Goal: Transaction & Acquisition: Purchase product/service

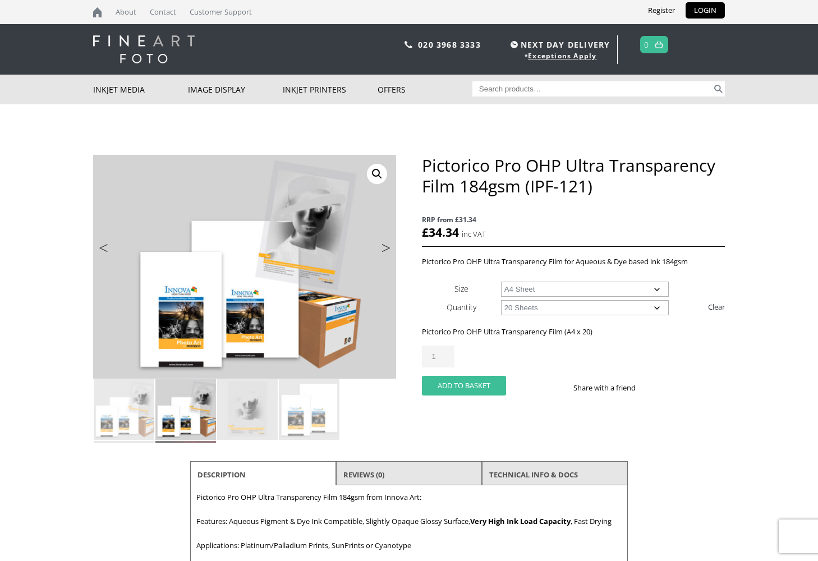
click at [483, 383] on button "Add to basket" at bounding box center [464, 386] width 84 height 20
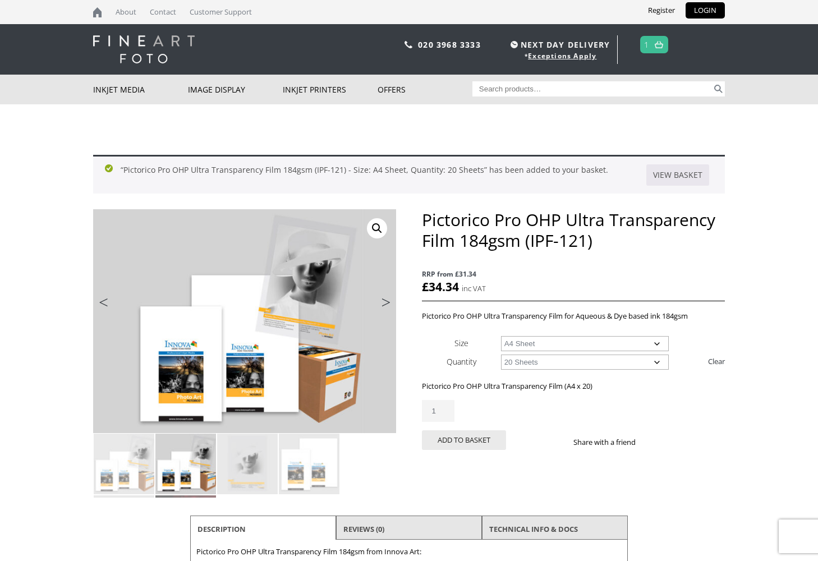
click at [659, 48] on img at bounding box center [658, 44] width 8 height 7
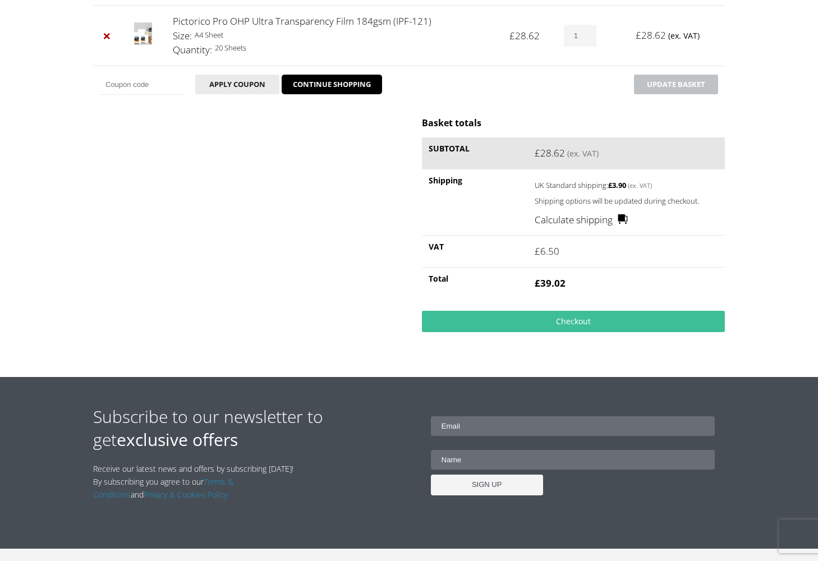
scroll to position [253, 0]
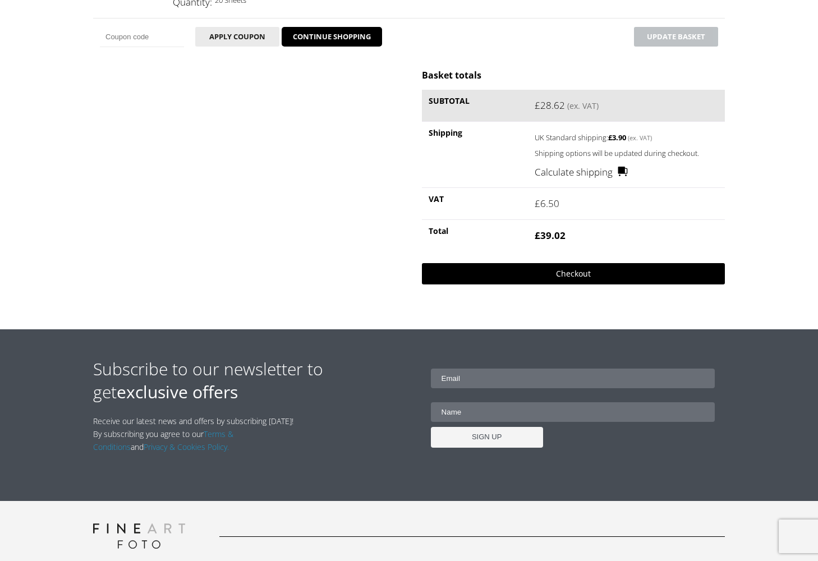
click at [569, 276] on link "Checkout" at bounding box center [573, 273] width 303 height 21
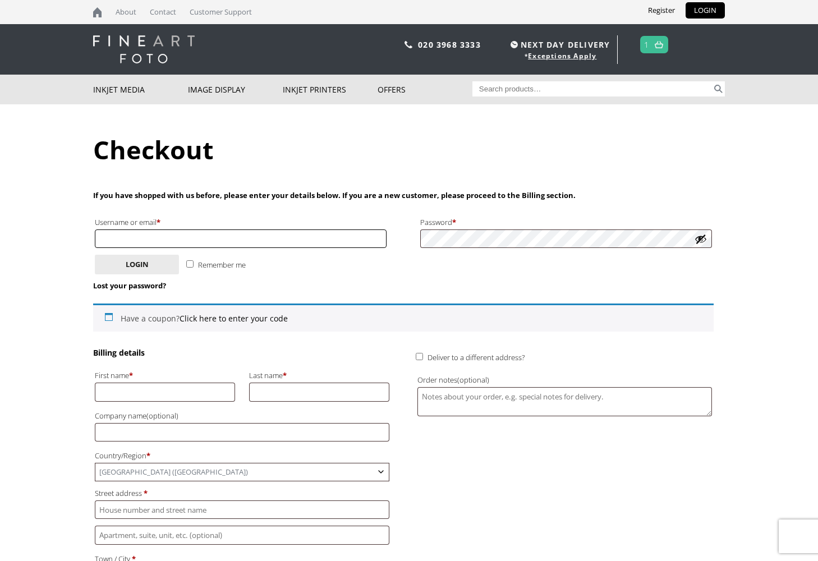
click at [342, 237] on input "Username or email * Required" at bounding box center [241, 238] width 292 height 19
type input "john.stolz@jsi.co.uk"
drag, startPoint x: 176, startPoint y: 238, endPoint x: 72, endPoint y: 230, distance: 103.5
click at [72, 230] on body "NEXT DAY DELIVERY * Exceptions Apply About Contact Customer Support Register LO…" at bounding box center [409, 280] width 818 height 561
click at [158, 399] on input "First name *" at bounding box center [165, 391] width 140 height 19
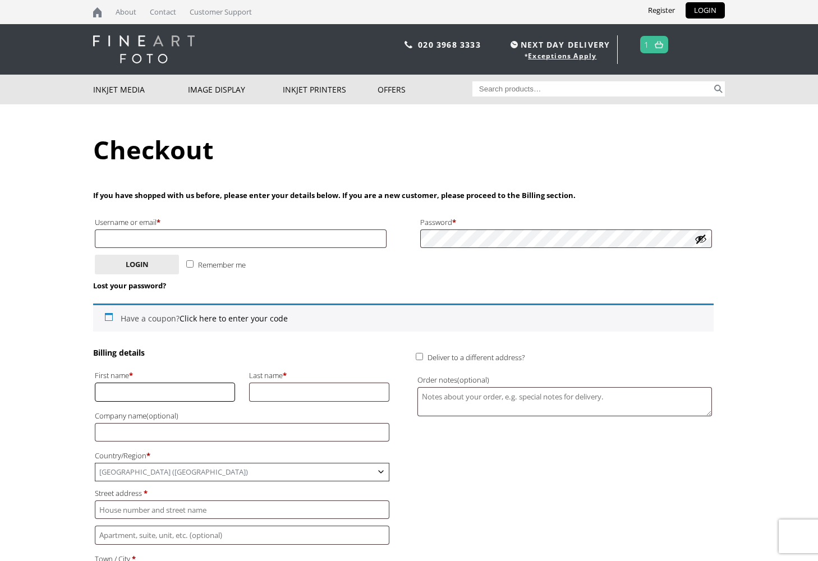
click at [160, 394] on input "First name *" at bounding box center [165, 391] width 140 height 19
type input "John"
type input "Stolz"
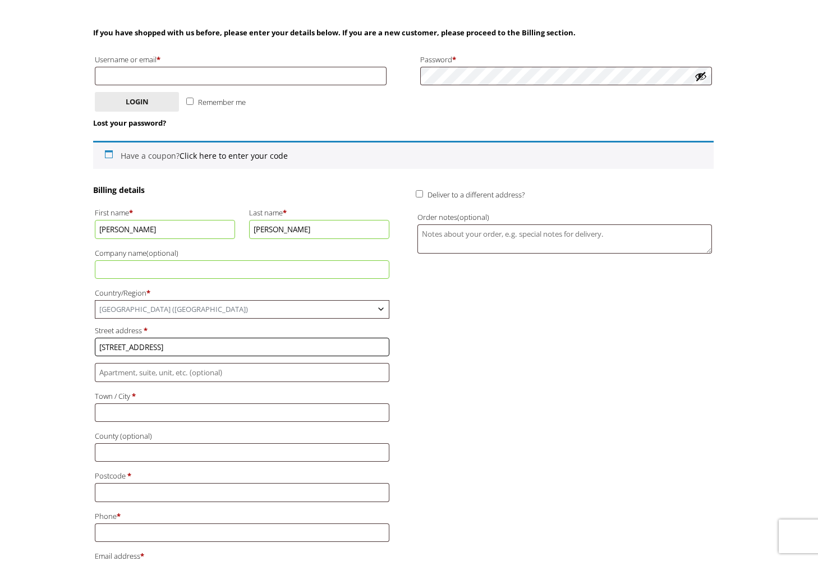
scroll to position [162, 0]
type input "[STREET_ADDRESS]"
click at [188, 410] on input "Town / City *" at bounding box center [242, 413] width 294 height 19
type input "Sandwich Bat"
type input "Kent"
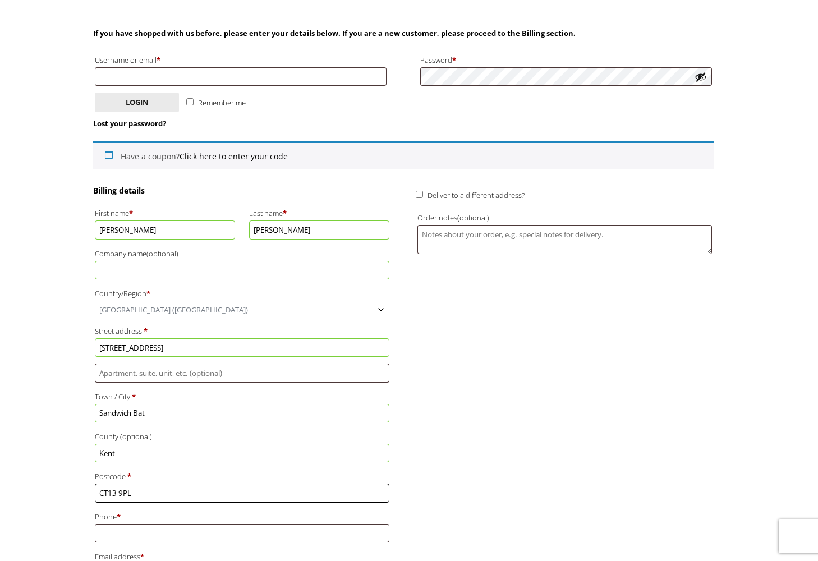
type input "CT13 9PL"
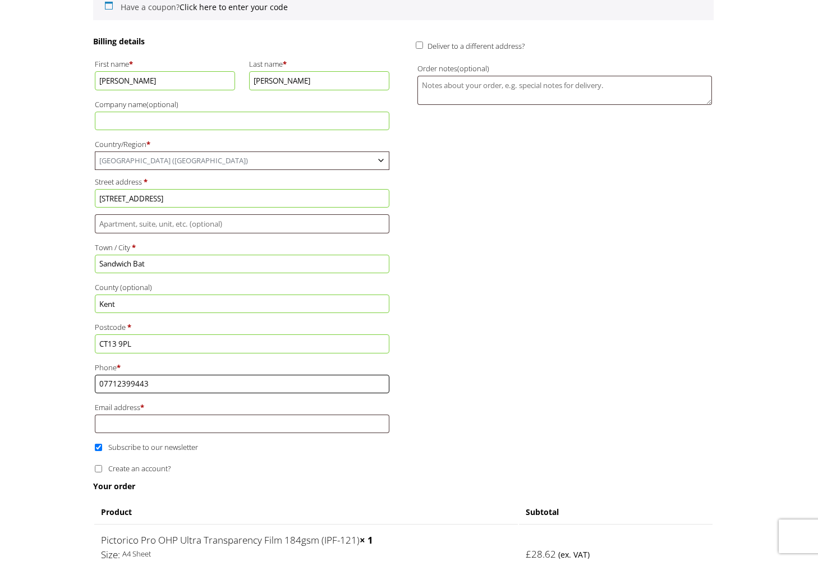
scroll to position [409, 0]
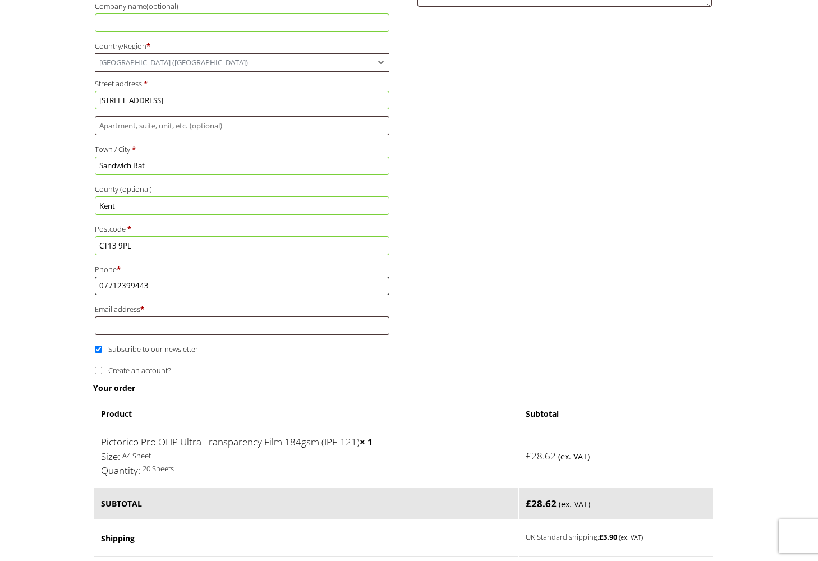
type input "07712399443"
click at [178, 322] on input "Email address *" at bounding box center [242, 325] width 294 height 19
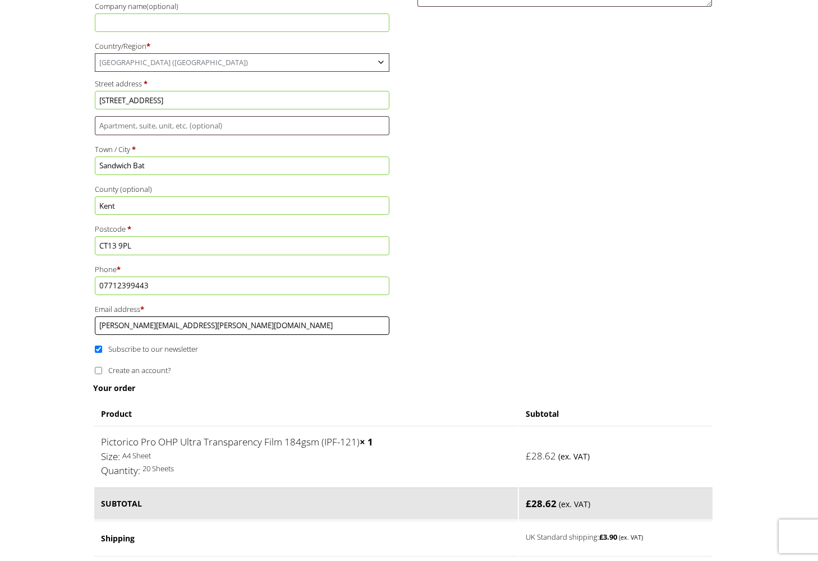
scroll to position [412, 0]
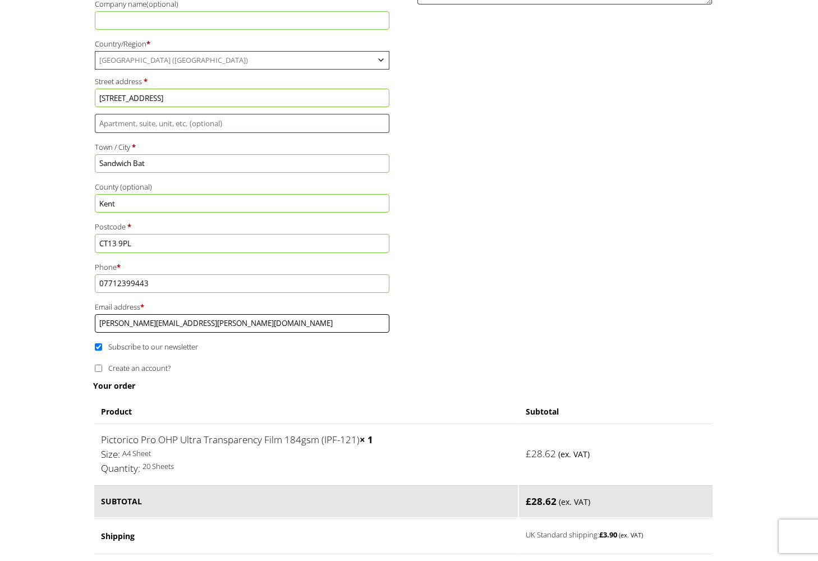
type input "[PERSON_NAME][EMAIL_ADDRESS][PERSON_NAME][DOMAIN_NAME]"
click at [196, 345] on span "Subscribe to our newsletter" at bounding box center [153, 347] width 90 height 10
click at [102, 345] on input "Subscribe to our newsletter" at bounding box center [98, 346] width 7 height 7
checkbox input "false"
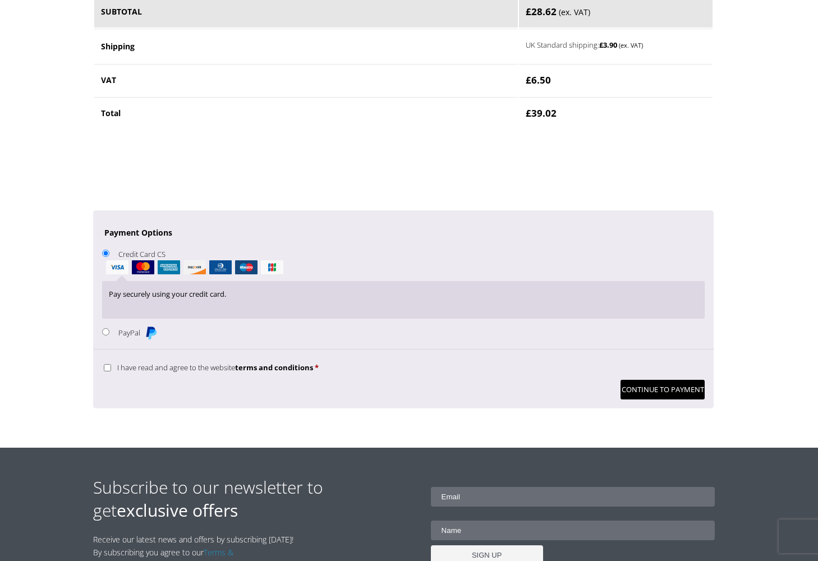
scroll to position [899, 0]
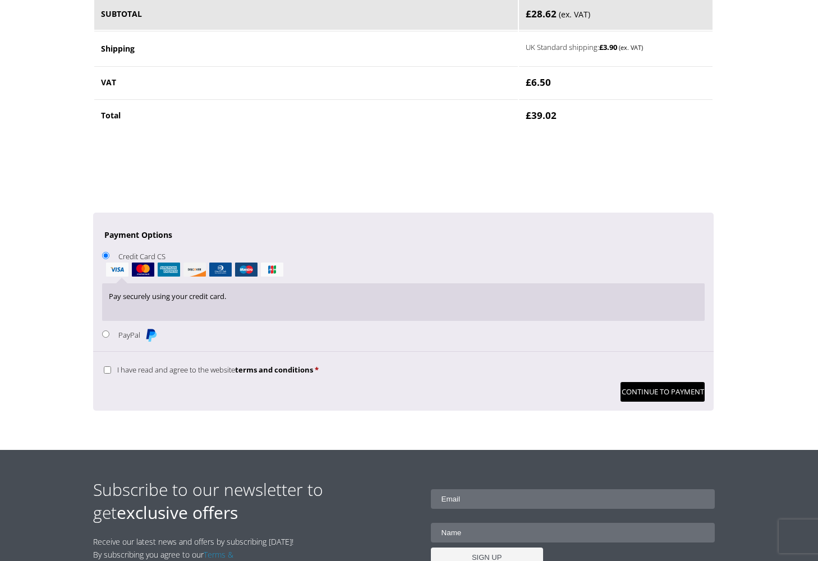
click at [130, 336] on label "PayPal" at bounding box center [137, 335] width 39 height 10
click at [109, 336] on input "PayPal" at bounding box center [105, 333] width 7 height 7
radio input "true"
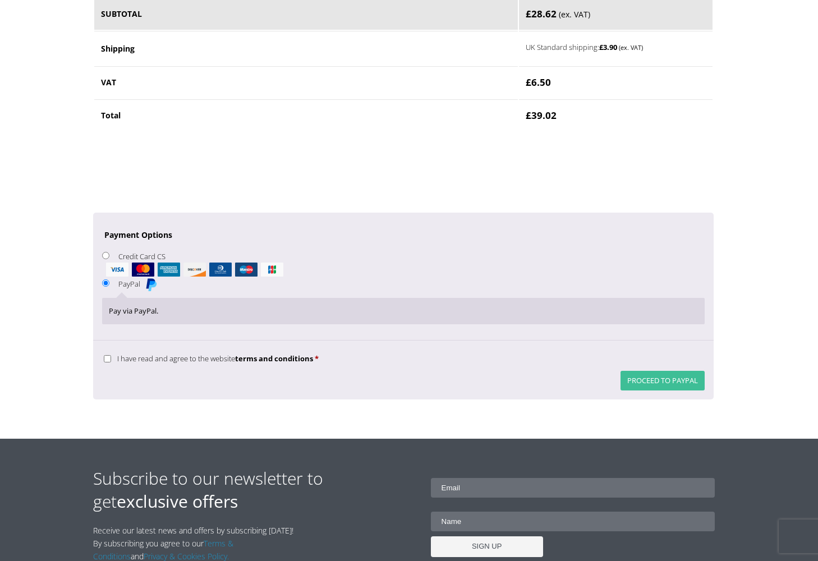
click at [656, 384] on button "Proceed to PayPal" at bounding box center [662, 381] width 84 height 20
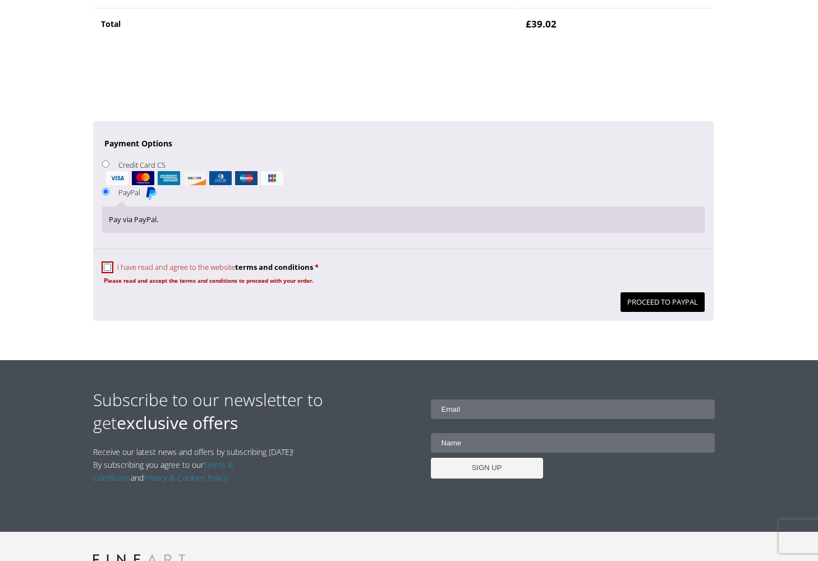
scroll to position [1034, 0]
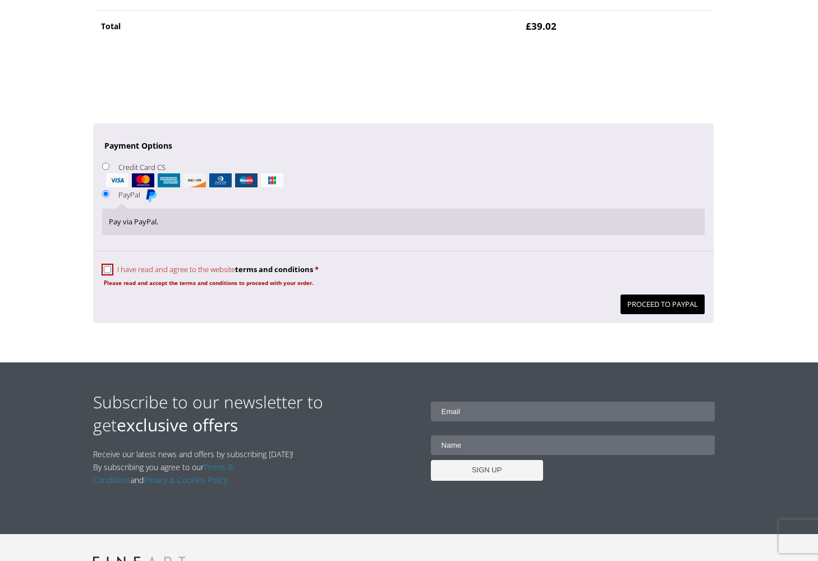
click at [104, 268] on input "I have read and agree to the website terms and conditions *" at bounding box center [107, 269] width 7 height 7
checkbox input "true"
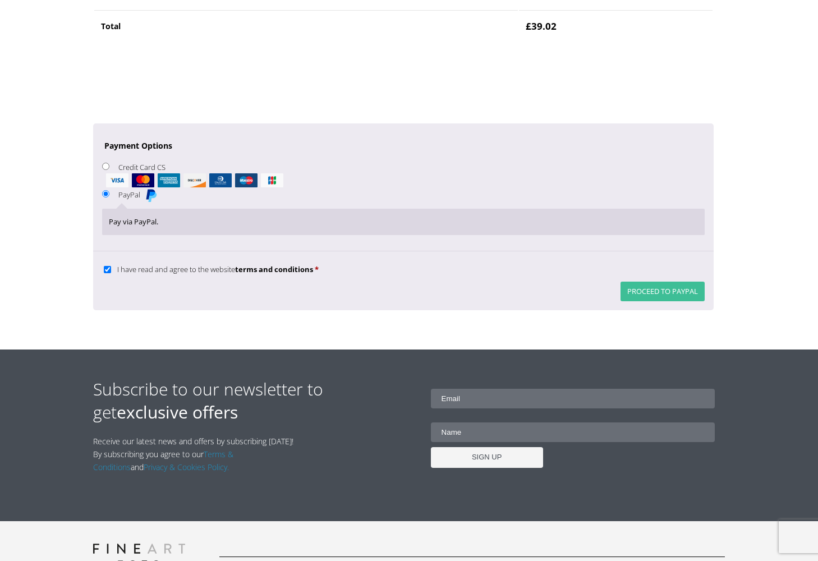
click at [656, 289] on button "Proceed to PayPal" at bounding box center [662, 291] width 84 height 20
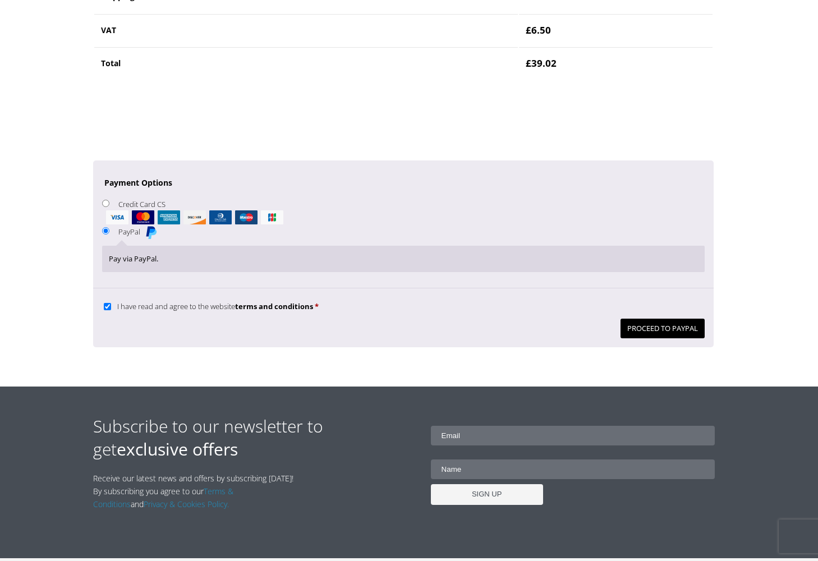
scroll to position [995, 0]
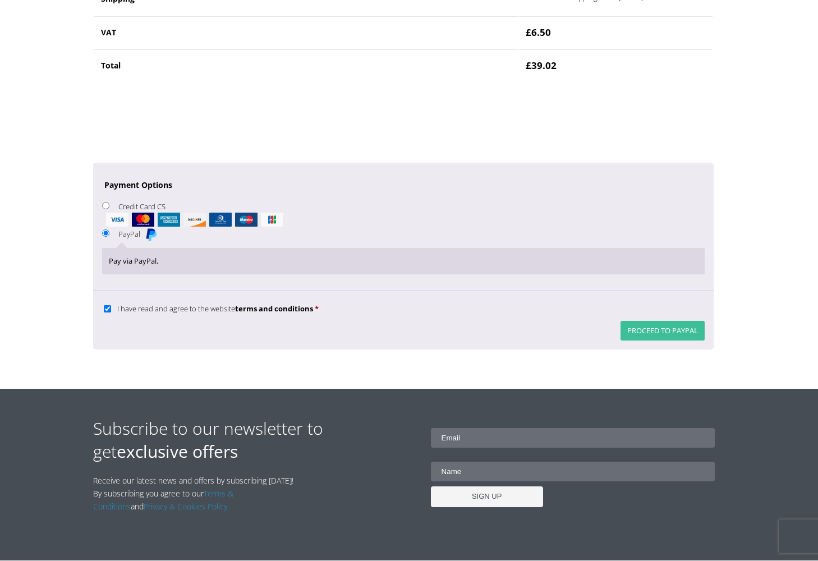
click at [639, 330] on button "Proceed to PayPal" at bounding box center [662, 331] width 84 height 20
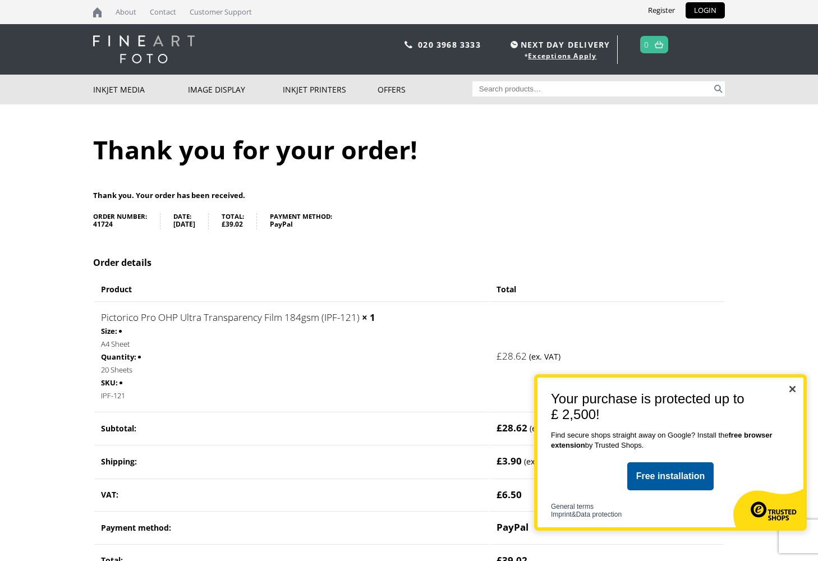
click at [793, 387] on img "Close" at bounding box center [792, 389] width 6 height 6
